Goal: Entertainment & Leisure: Consume media (video, audio)

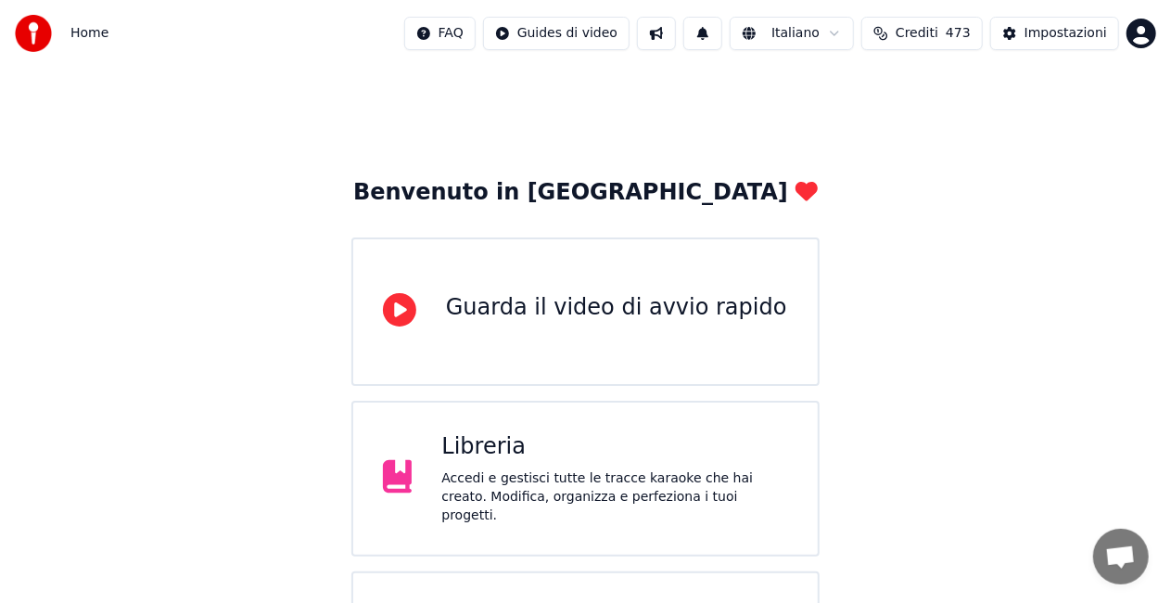
scroll to position [117, 0]
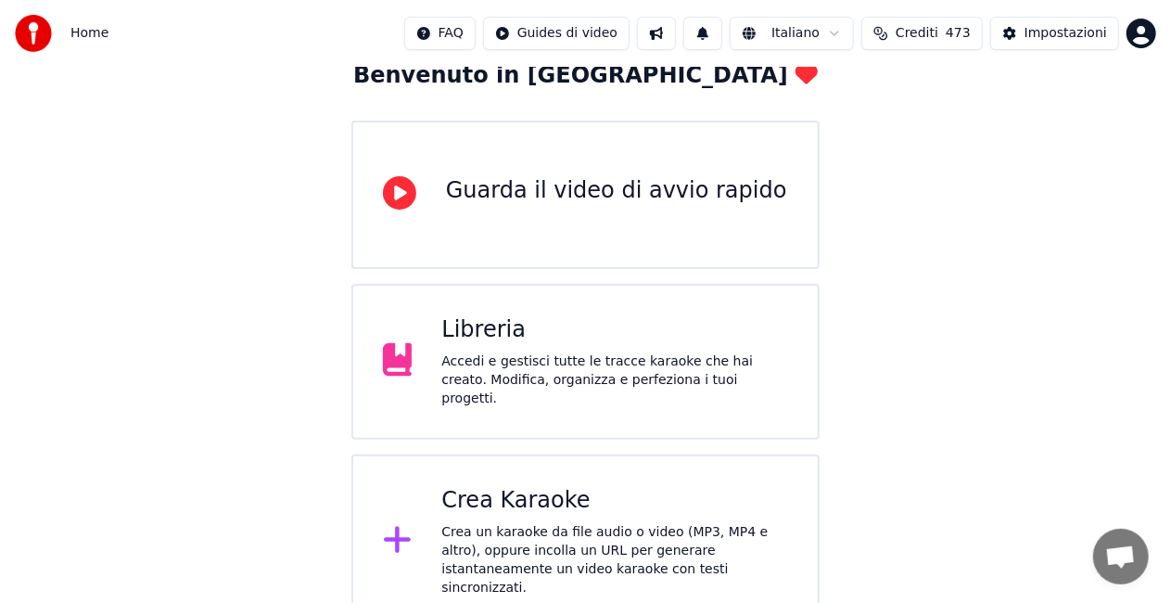
click at [520, 354] on div "Libreria Accedi e gestisci tutte le tracce karaoke che hai creato. Modifica, or…" at bounding box center [614, 361] width 347 height 93
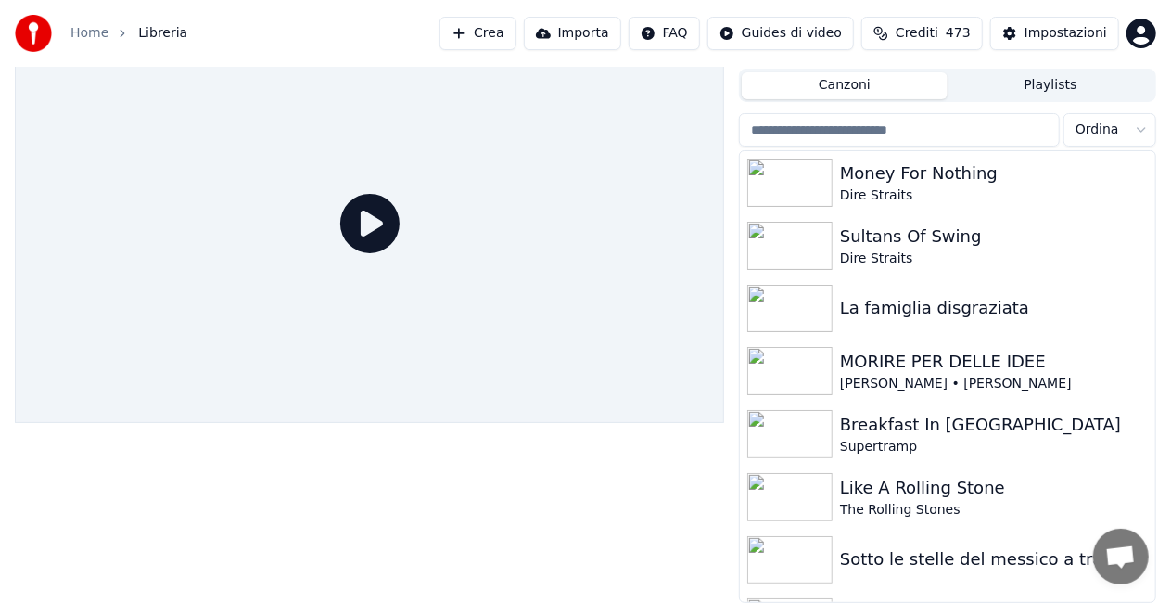
scroll to position [42, 0]
click at [807, 189] on img at bounding box center [789, 183] width 85 height 48
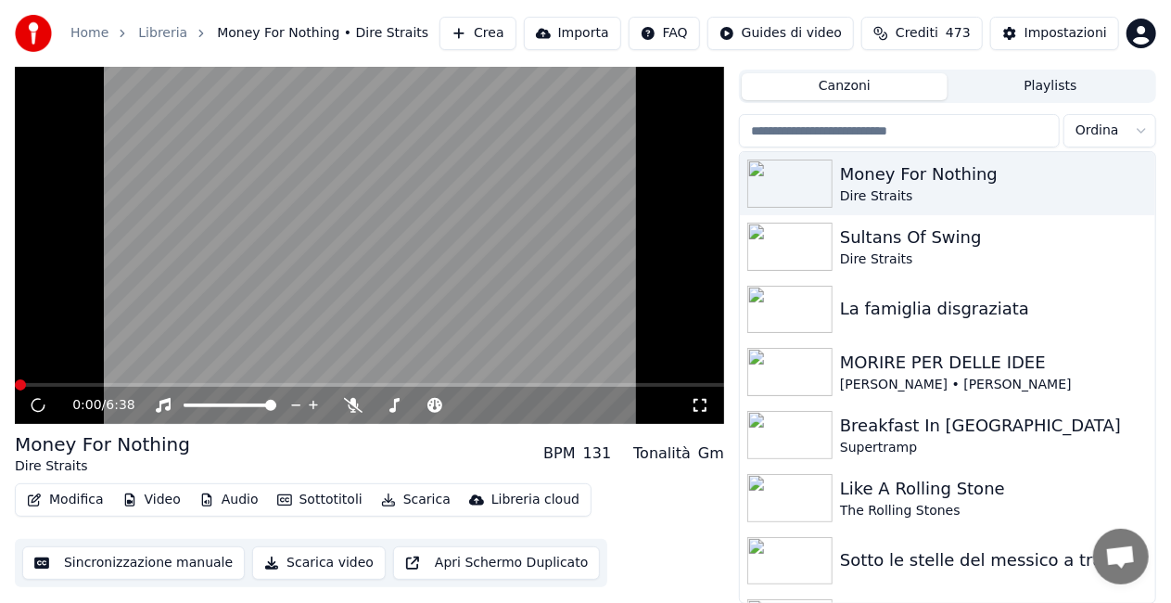
click at [700, 404] on icon at bounding box center [700, 405] width 19 height 15
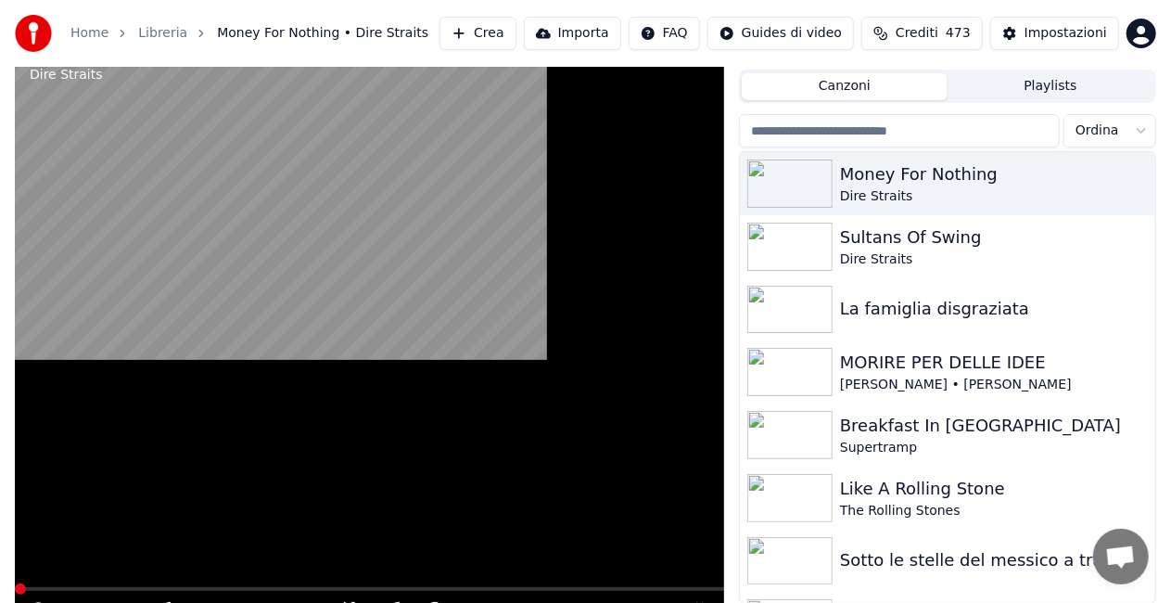
scroll to position [26, 0]
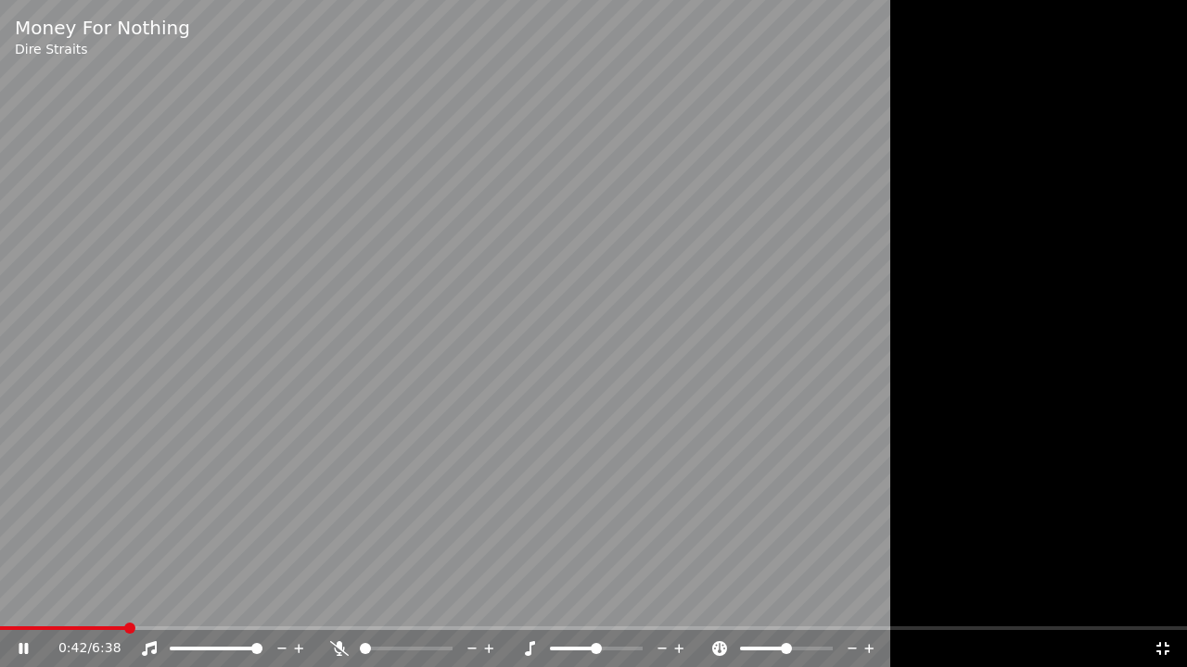
click at [125, 602] on span at bounding box center [62, 629] width 125 height 4
click at [85, 602] on span at bounding box center [43, 629] width 86 height 4
click at [642, 602] on span at bounding box center [636, 648] width 11 height 11
drag, startPoint x: 638, startPoint y: 642, endPoint x: 590, endPoint y: 647, distance: 48.5
click at [590, 602] on div at bounding box center [613, 649] width 149 height 19
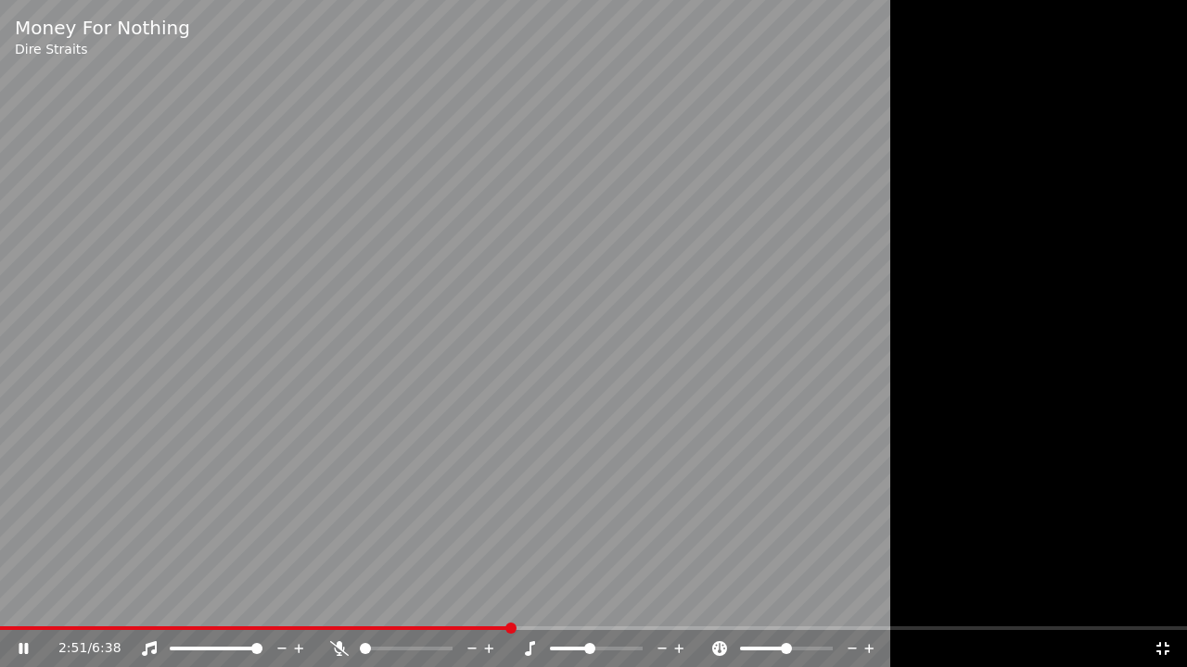
click at [589, 602] on span at bounding box center [569, 649] width 39 height 4
click at [489, 602] on icon at bounding box center [489, 649] width 18 height 19
drag, startPoint x: 489, startPoint y: 645, endPoint x: 365, endPoint y: 643, distance: 124.2
click at [365, 602] on div at bounding box center [423, 649] width 149 height 19
click at [452, 602] on span at bounding box center [446, 648] width 11 height 11
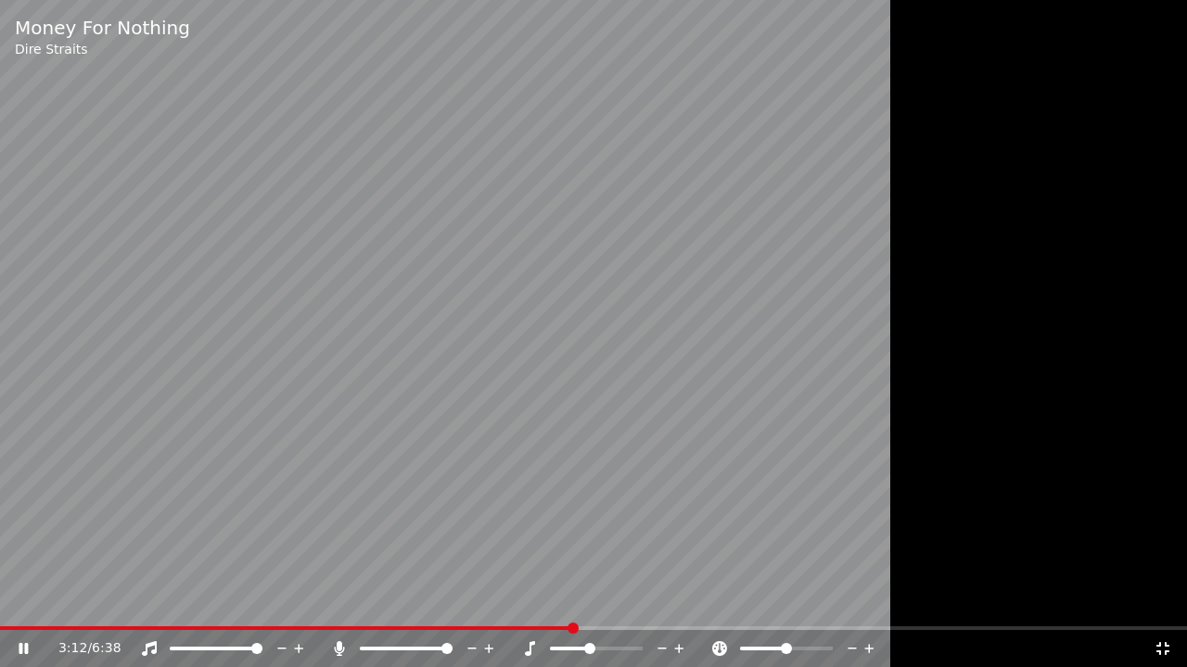
click at [534, 602] on div "3:12 / 6:38" at bounding box center [593, 648] width 1187 height 37
click at [95, 602] on span at bounding box center [47, 629] width 95 height 4
click at [259, 602] on span at bounding box center [129, 629] width 259 height 4
click at [271, 602] on span at bounding box center [135, 629] width 271 height 4
click at [159, 534] on video at bounding box center [593, 333] width 1187 height 667
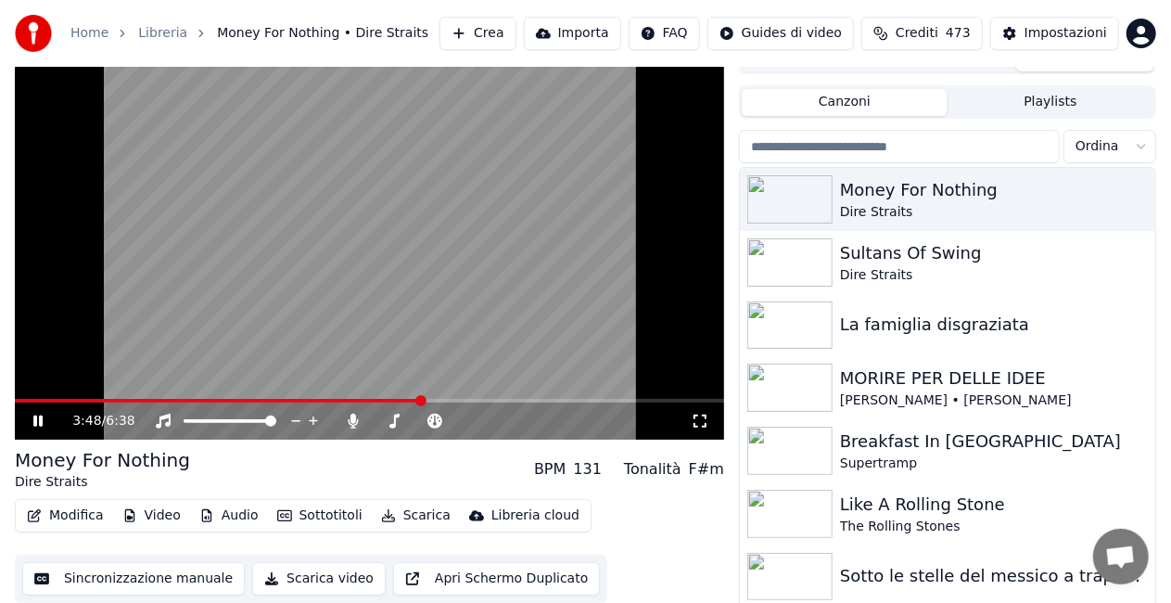
click at [339, 349] on video at bounding box center [369, 240] width 709 height 399
